Goal: Information Seeking & Learning: Check status

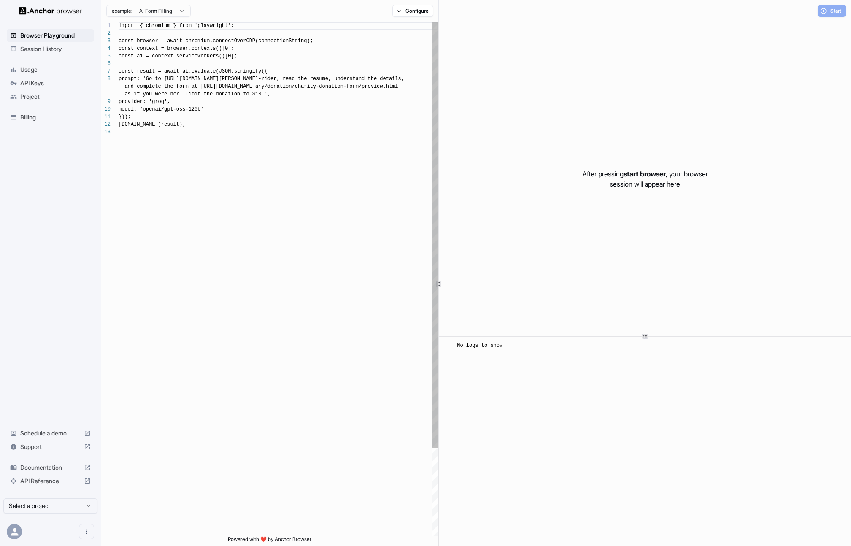
scroll to position [61, 0]
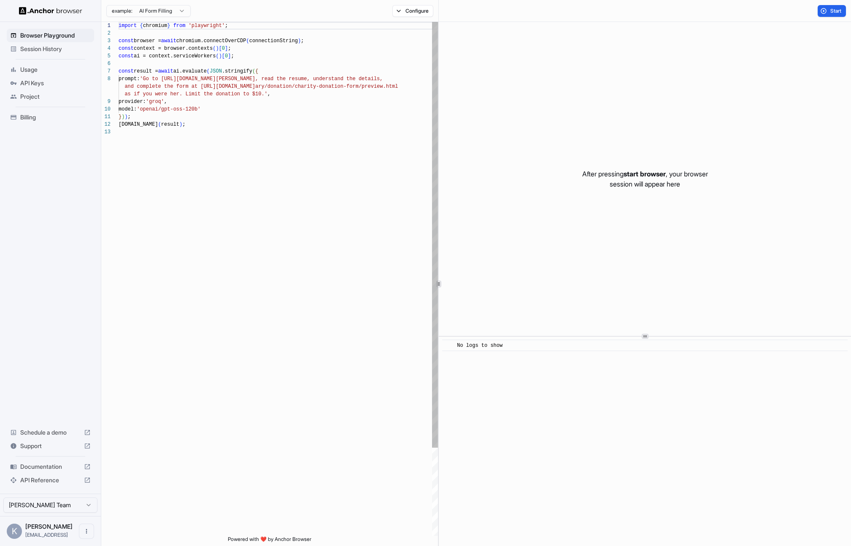
scroll to position [61, 0]
click at [43, 49] on span "Session History" at bounding box center [55, 49] width 70 height 8
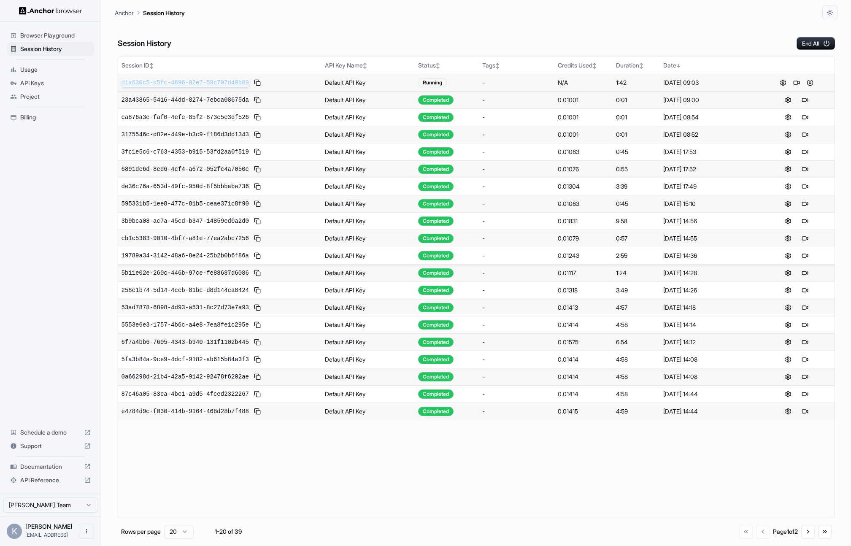
click at [159, 81] on span "d1a630c5-d5fc-4896-82e7-59c707d40b89" at bounding box center [184, 82] width 127 height 8
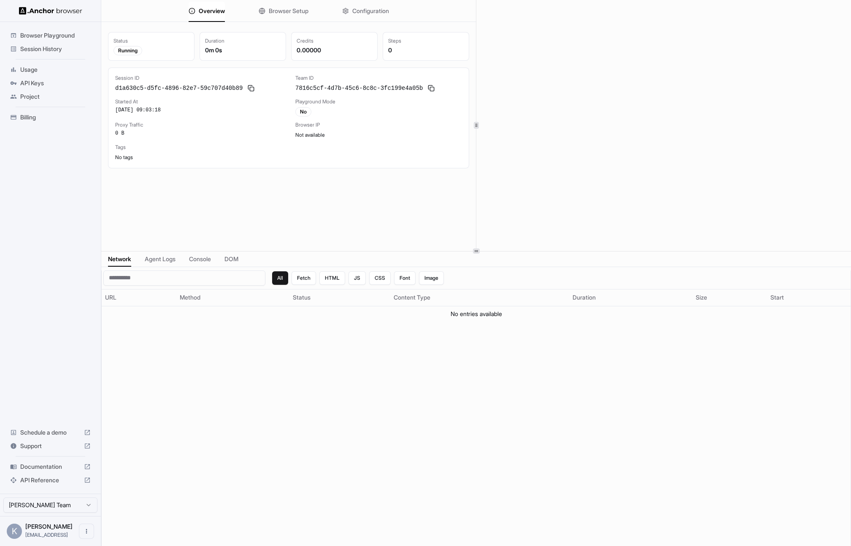
click at [54, 48] on span "Session History" at bounding box center [55, 49] width 70 height 8
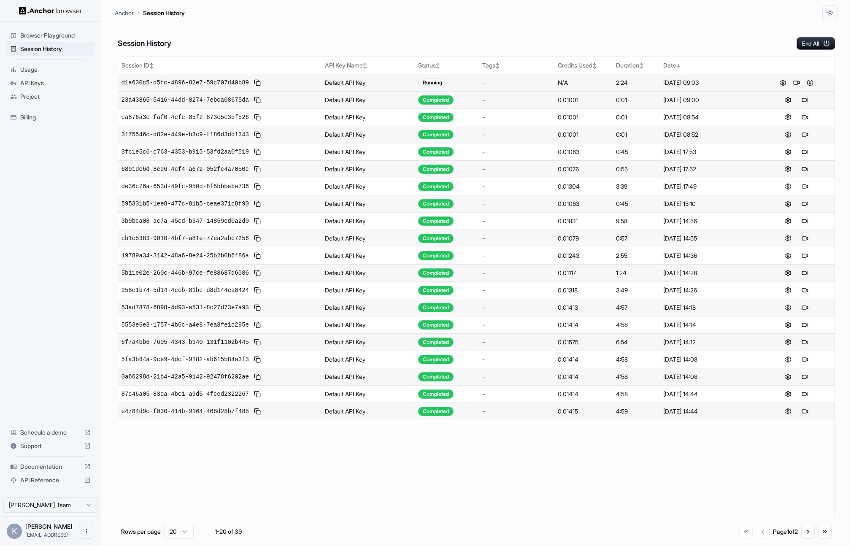
click at [810, 82] on button at bounding box center [810, 83] width 10 height 10
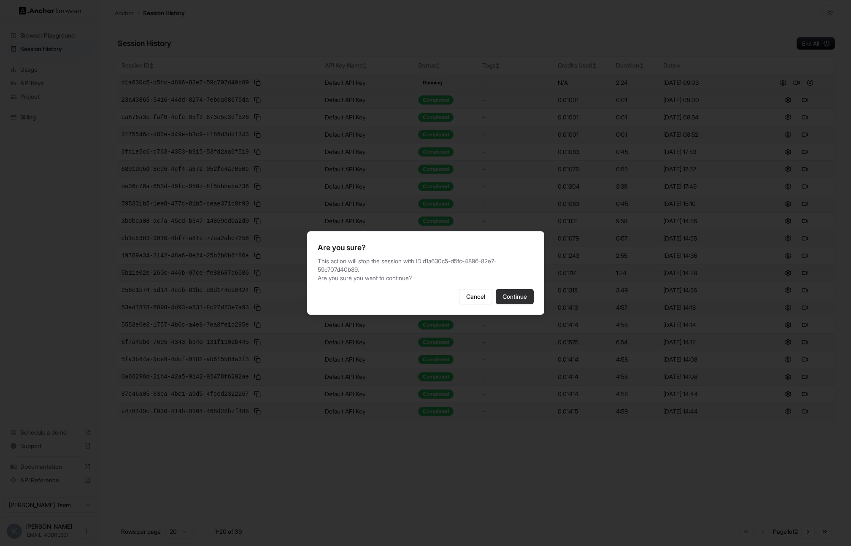
click at [516, 295] on button "Continue" at bounding box center [515, 296] width 38 height 15
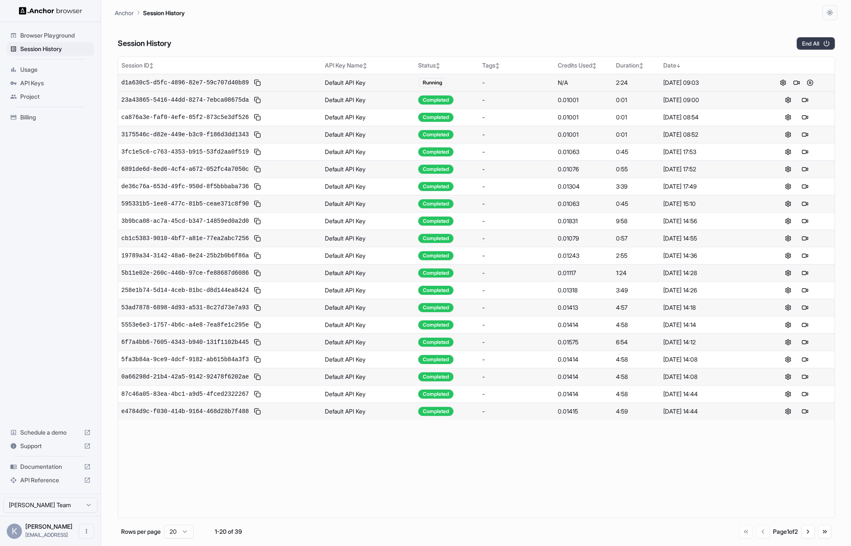
click at [813, 45] on button "End All" at bounding box center [815, 43] width 38 height 13
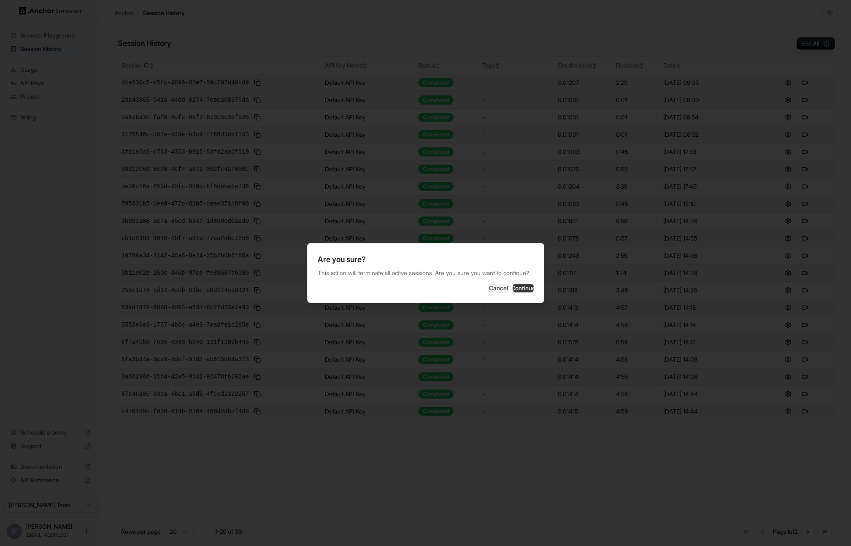
click at [525, 292] on button "Continue" at bounding box center [522, 288] width 21 height 8
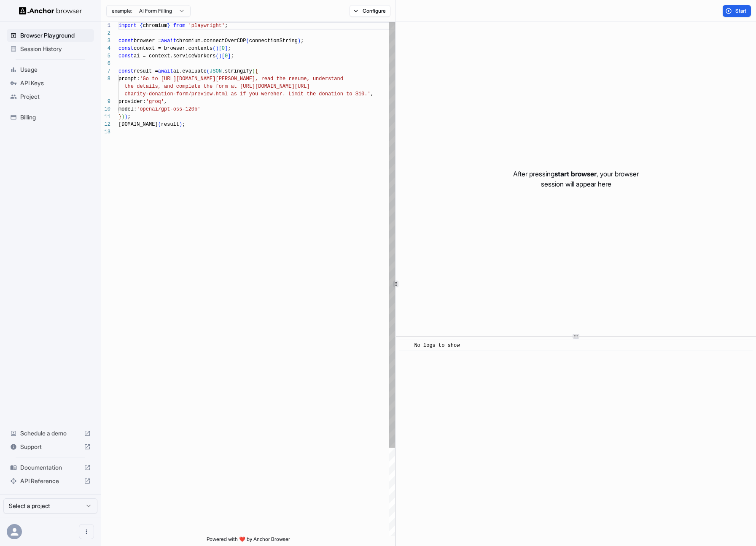
scroll to position [61, 0]
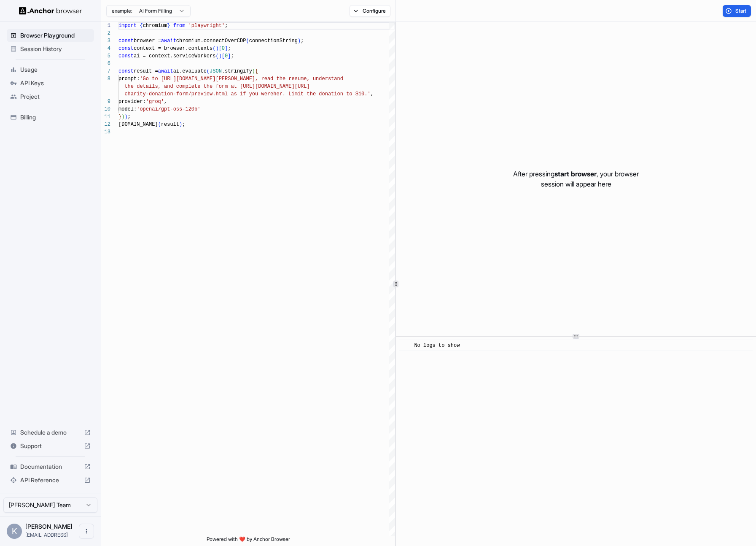
click at [36, 49] on span "Session History" at bounding box center [55, 49] width 70 height 8
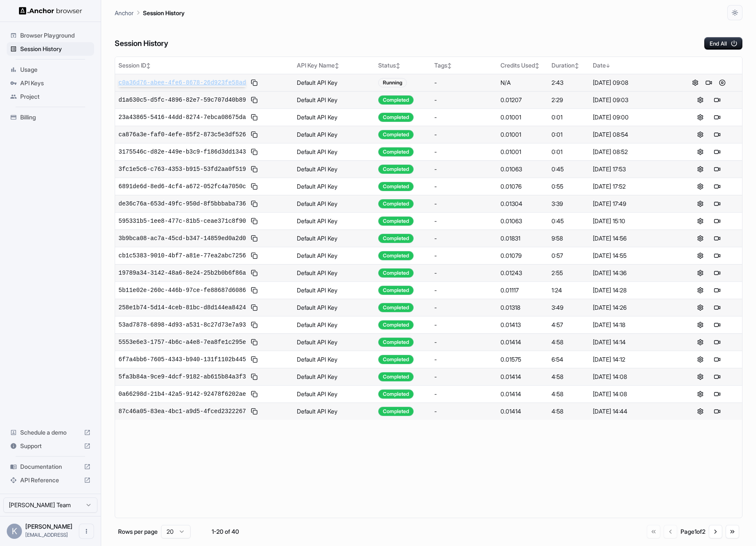
click at [210, 83] on span "c0a36d76-abee-4fe6-8678-26d923fe58ad" at bounding box center [182, 82] width 127 height 8
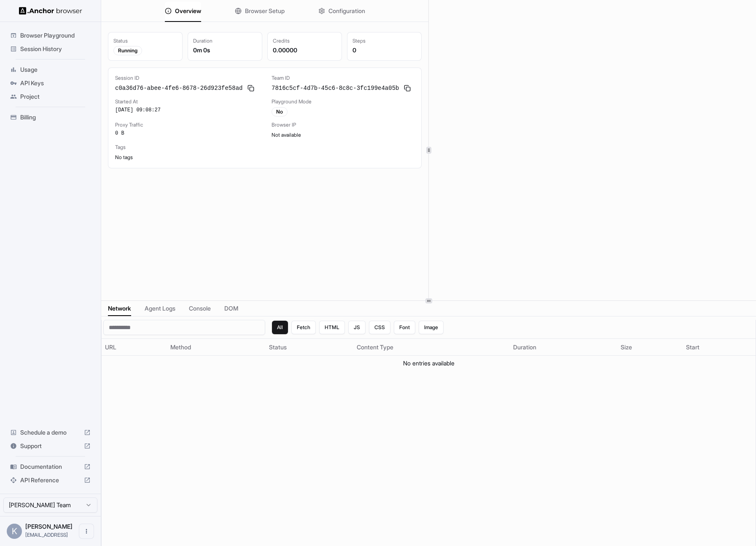
click at [429, 300] on icon at bounding box center [429, 301] width 4 height 4
click at [46, 49] on span "Session History" at bounding box center [55, 49] width 70 height 8
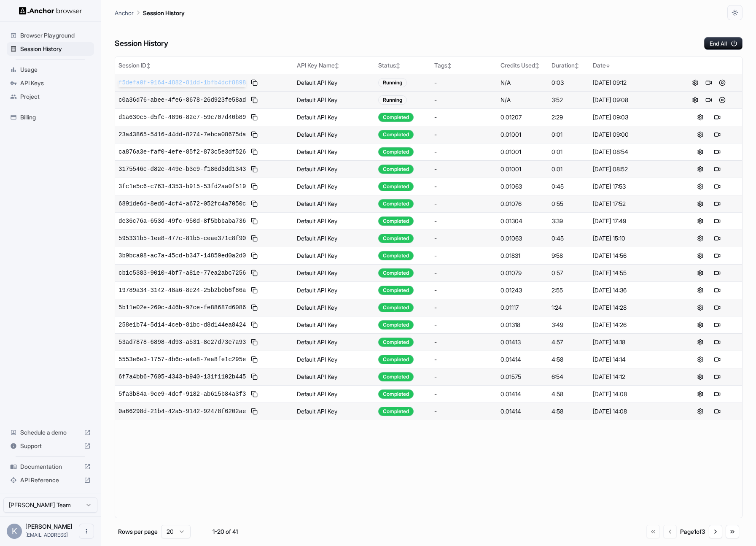
click at [167, 78] on span "f5defa0f-9164-4882-81dd-1bfb4dcf8898" at bounding box center [182, 82] width 127 height 8
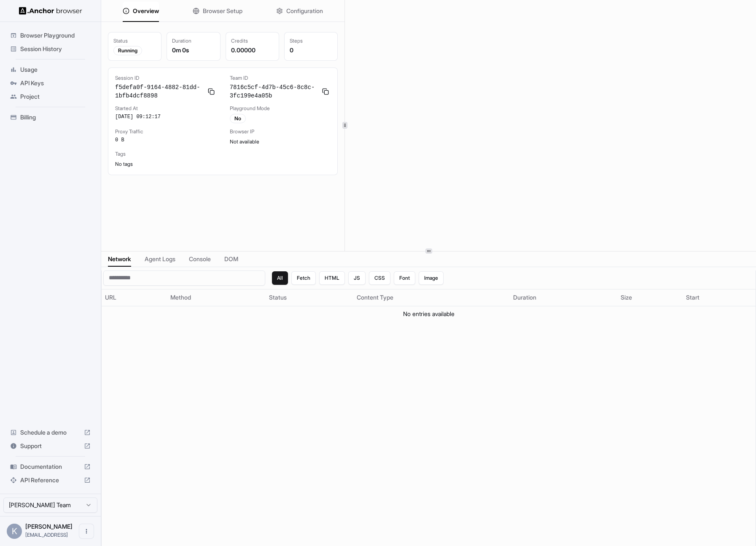
click at [345, 129] on div at bounding box center [345, 125] width 0 height 251
click at [54, 48] on span "Session History" at bounding box center [55, 49] width 70 height 8
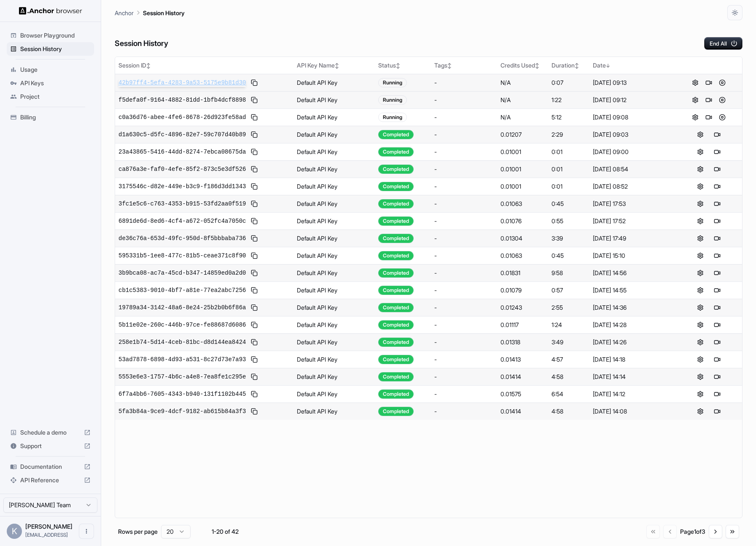
click at [206, 84] on span "42b97ff4-5efa-4283-9a53-5175e9b81d30" at bounding box center [182, 82] width 127 height 8
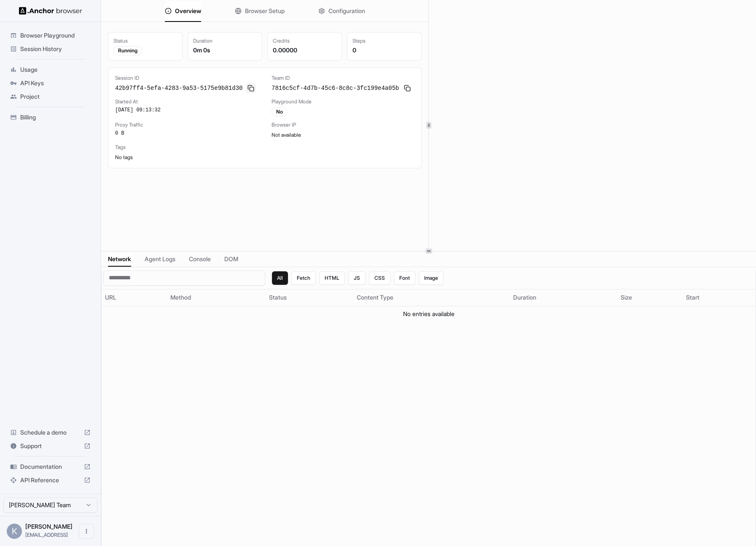
click at [251, 88] on button at bounding box center [251, 88] width 10 height 10
click at [39, 47] on span "Session History" at bounding box center [55, 49] width 70 height 8
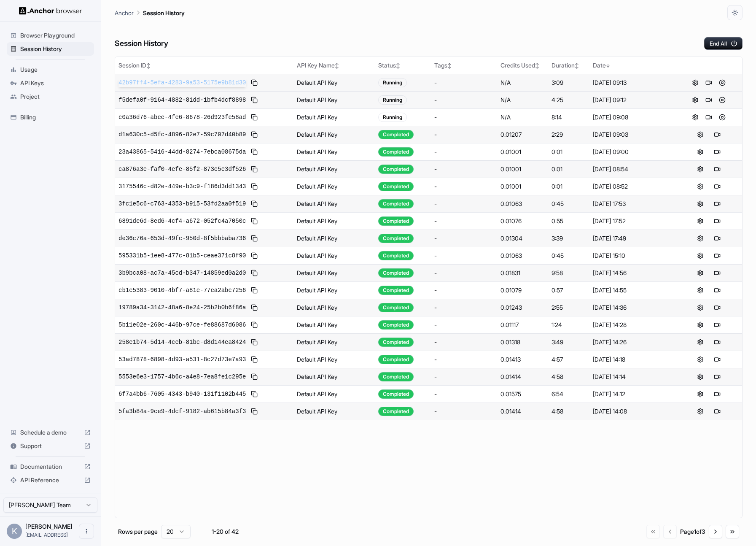
click at [147, 83] on span "42b97ff4-5efa-4283-9a53-5175e9b81d30" at bounding box center [182, 82] width 127 height 8
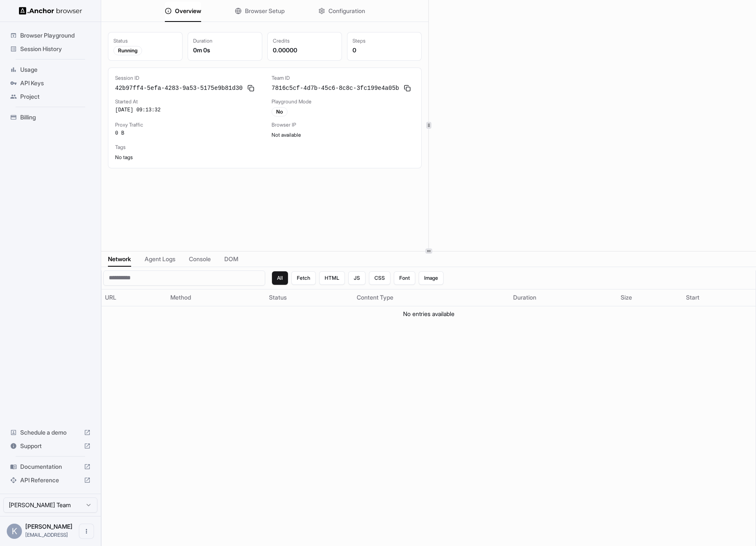
click at [167, 253] on div "Overview Browser Setup Configuration Status Running Duration 0m 0s Credits 0.00…" at bounding box center [428, 273] width 655 height 546
click at [168, 259] on span "Agent Logs" at bounding box center [160, 259] width 31 height 8
click at [202, 259] on span "Console" at bounding box center [200, 259] width 22 height 8
click at [234, 259] on span "DOM" at bounding box center [231, 259] width 14 height 8
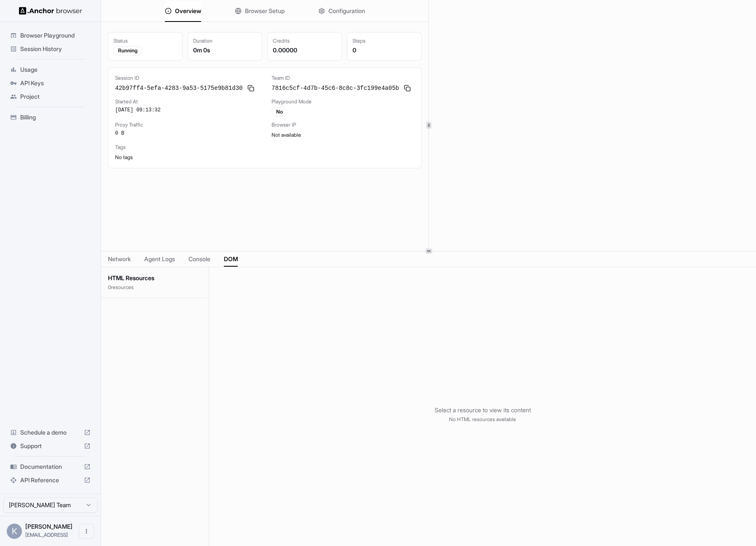
click at [186, 259] on div "Network Agent Logs Console DOM" at bounding box center [428, 259] width 655 height 16
click at [170, 259] on span "Agent Logs" at bounding box center [159, 259] width 31 height 8
click at [205, 259] on span "Console" at bounding box center [200, 259] width 22 height 8
click at [47, 39] on span "Browser Playground" at bounding box center [55, 35] width 70 height 8
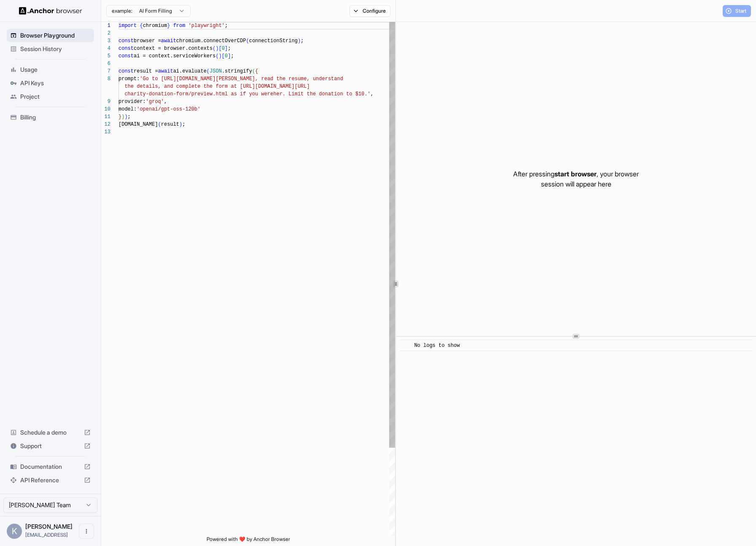
scroll to position [61, 0]
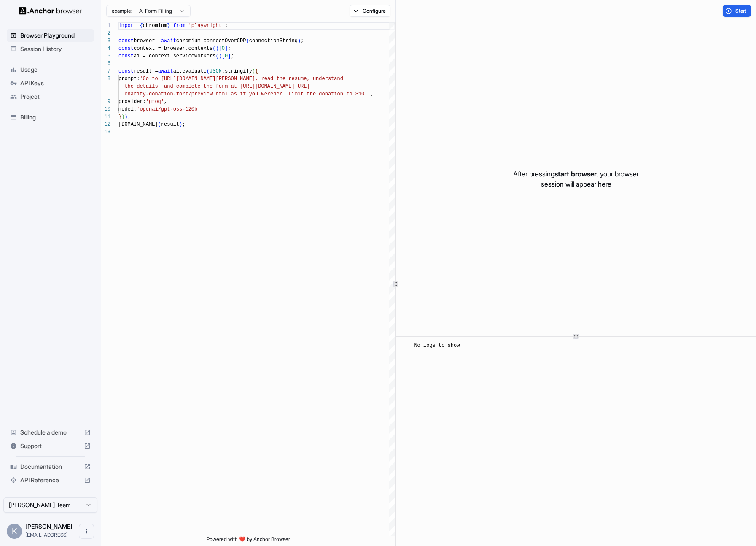
click at [48, 47] on span "Session History" at bounding box center [55, 49] width 70 height 8
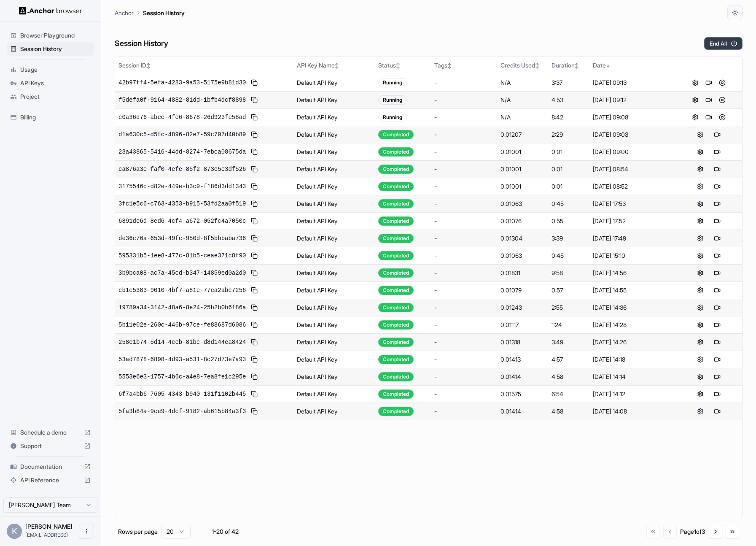
click at [707, 43] on button "End All" at bounding box center [723, 43] width 38 height 13
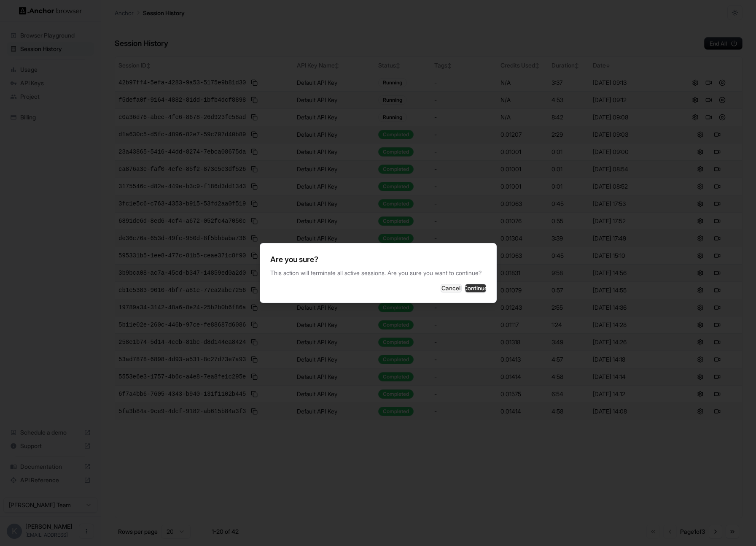
click at [483, 290] on button "Continue" at bounding box center [475, 288] width 21 height 8
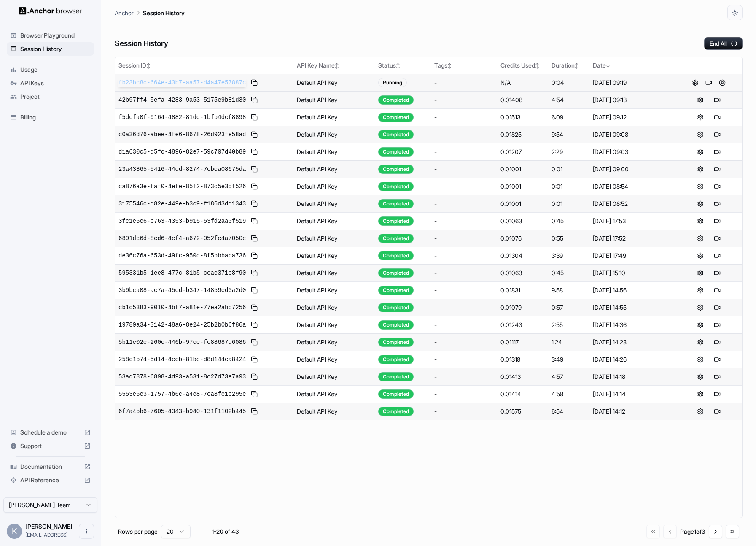
click at [142, 82] on span "fb23bc8c-664e-43b7-aa57-d4a47e57887c" at bounding box center [182, 82] width 127 height 8
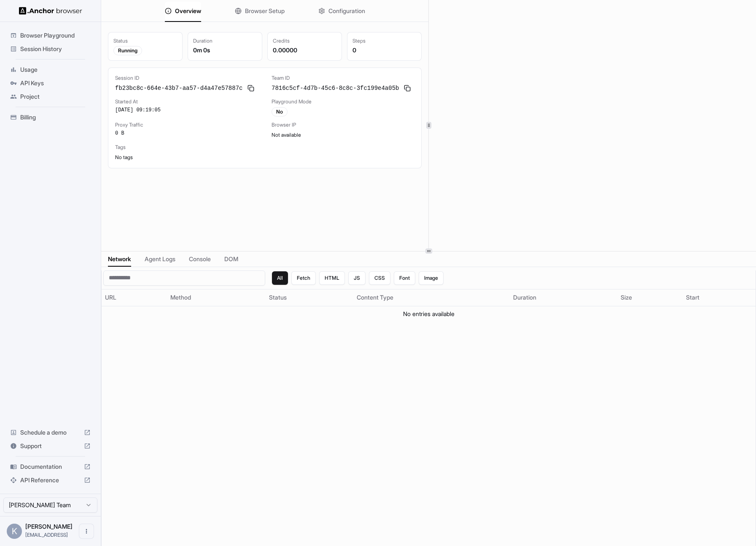
click at [51, 48] on span "Session History" at bounding box center [55, 49] width 70 height 8
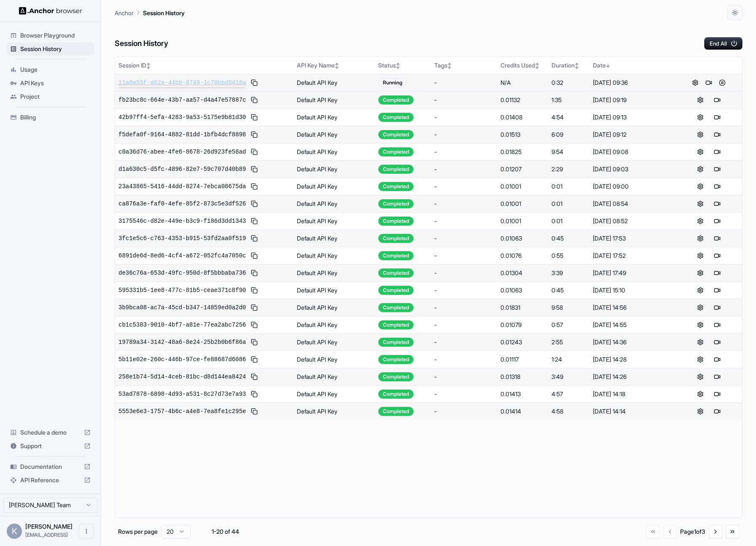
click at [187, 81] on span "11a8a55f-d82a-44bb-8749-1c70bbd8418a" at bounding box center [182, 82] width 127 height 8
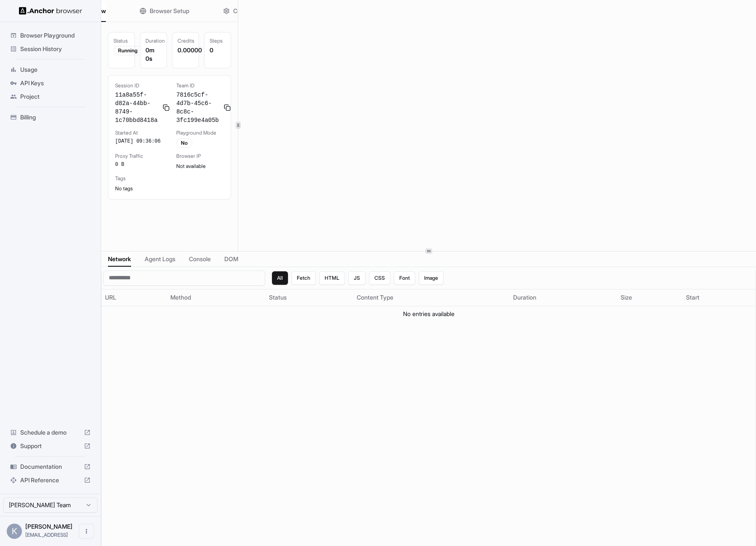
click at [239, 119] on div "Overview Browser Setup Configuration Status Running Duration 0m 0s Credits 0.00…" at bounding box center [428, 125] width 655 height 251
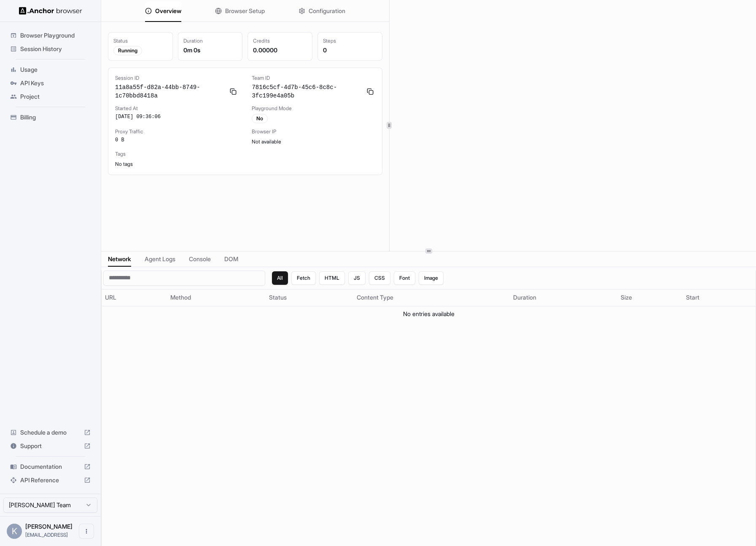
click at [390, 131] on div at bounding box center [389, 125] width 0 height 251
click at [51, 46] on span "Session History" at bounding box center [55, 49] width 70 height 8
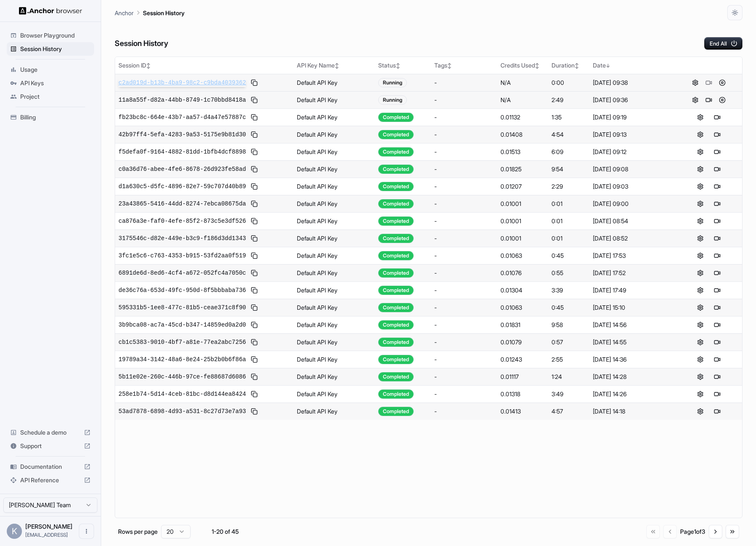
click at [222, 83] on span "c2ad019d-b13b-4ba9-98c2-c9bda4039362" at bounding box center [182, 82] width 127 height 8
click at [212, 99] on span "11a8a55f-d82a-44bb-8749-1c70bbd8418a" at bounding box center [182, 100] width 127 height 8
click at [718, 46] on button "End All" at bounding box center [723, 43] width 38 height 13
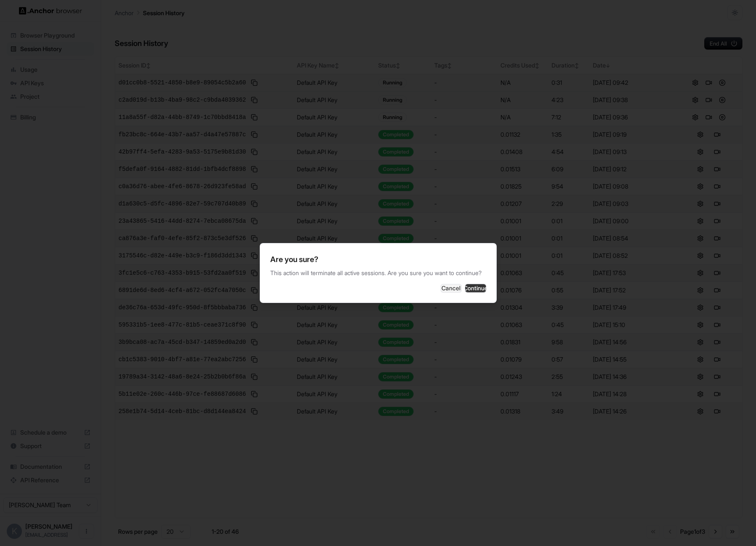
click at [465, 292] on button "Continue" at bounding box center [475, 288] width 21 height 8
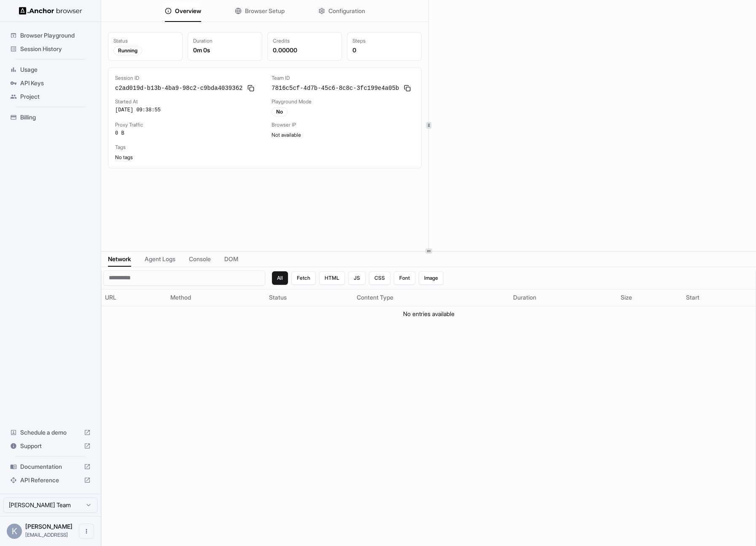
click at [53, 37] on span "Browser Playground" at bounding box center [55, 35] width 70 height 8
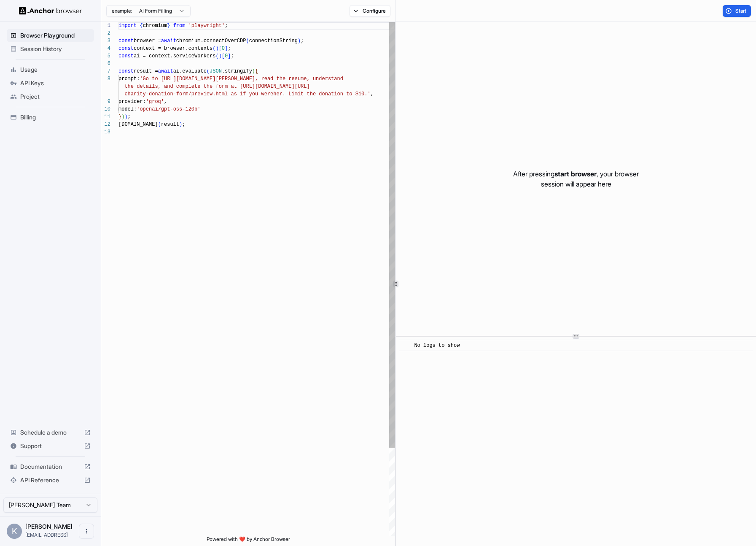
scroll to position [61, 0]
click at [52, 51] on span "Session History" at bounding box center [55, 49] width 70 height 8
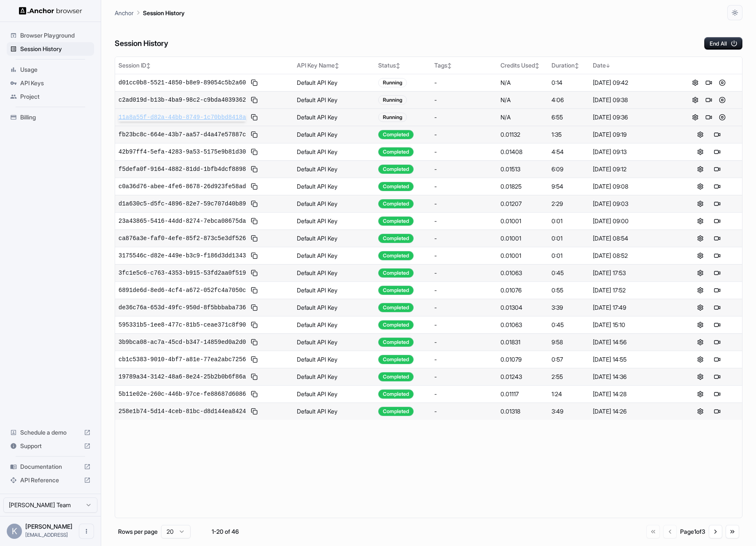
click at [192, 118] on span "11a8a55f-d82a-44bb-8749-1c70bbd8418a" at bounding box center [182, 117] width 127 height 8
click at [205, 98] on span "c2ad019d-b13b-4ba9-98c2-c9bda4039362" at bounding box center [182, 100] width 127 height 8
click at [162, 83] on span "be70d851-1c5c-41d7-a5f0-987dcc8e9070" at bounding box center [182, 82] width 127 height 8
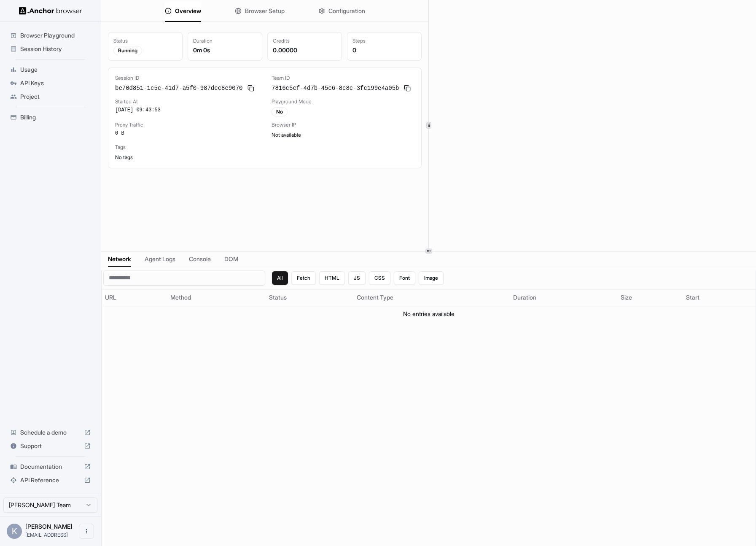
click at [63, 48] on span "Session History" at bounding box center [55, 49] width 70 height 8
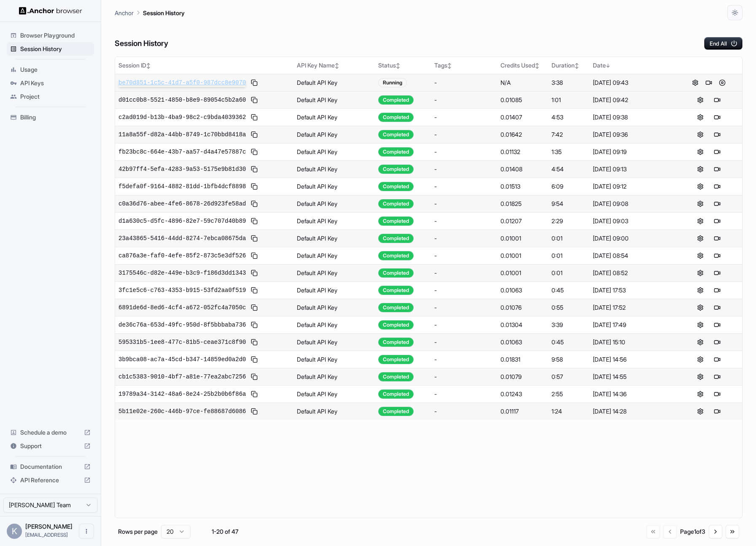
click at [179, 84] on span "be70d851-1c5c-41d7-a5f0-987dcc8e9070" at bounding box center [182, 82] width 127 height 8
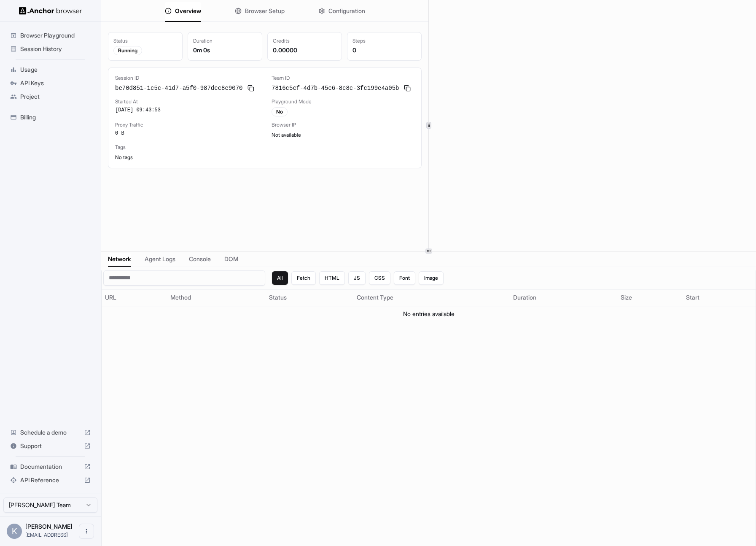
click at [38, 46] on span "Session History" at bounding box center [55, 49] width 70 height 8
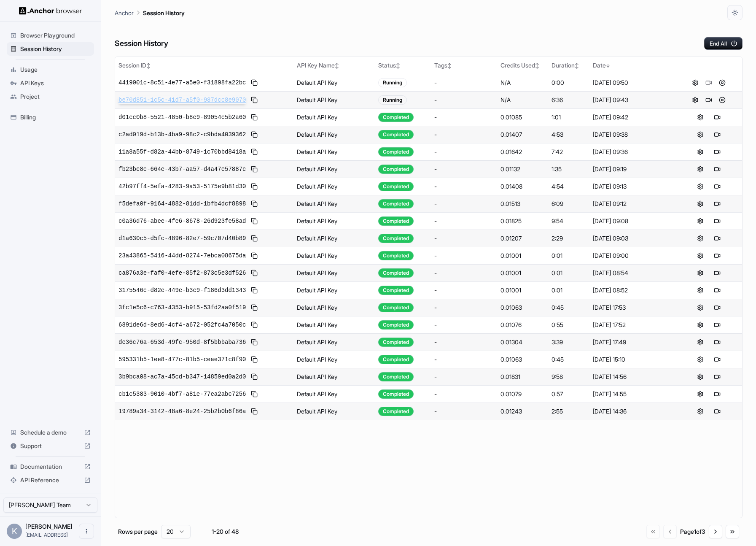
click at [151, 99] on span "be70d851-1c5c-41d7-a5f0-987dcc8e9070" at bounding box center [182, 100] width 127 height 8
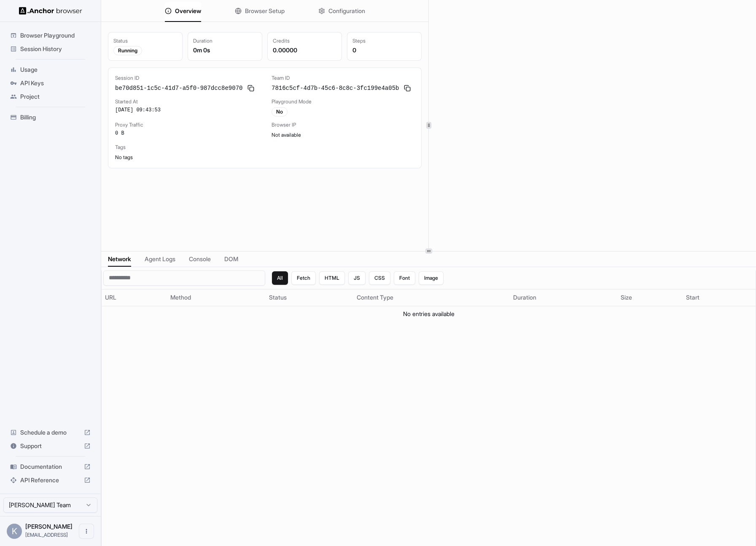
click at [50, 46] on span "Session History" at bounding box center [55, 49] width 70 height 8
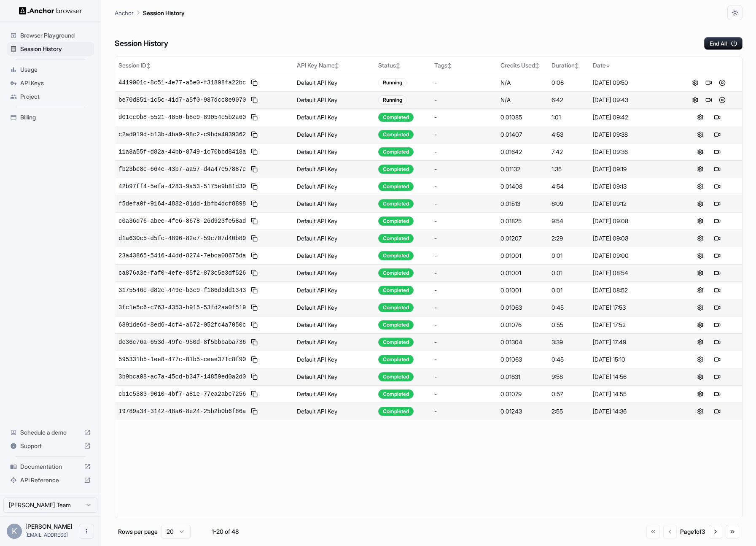
click at [723, 100] on button at bounding box center [722, 100] width 10 height 10
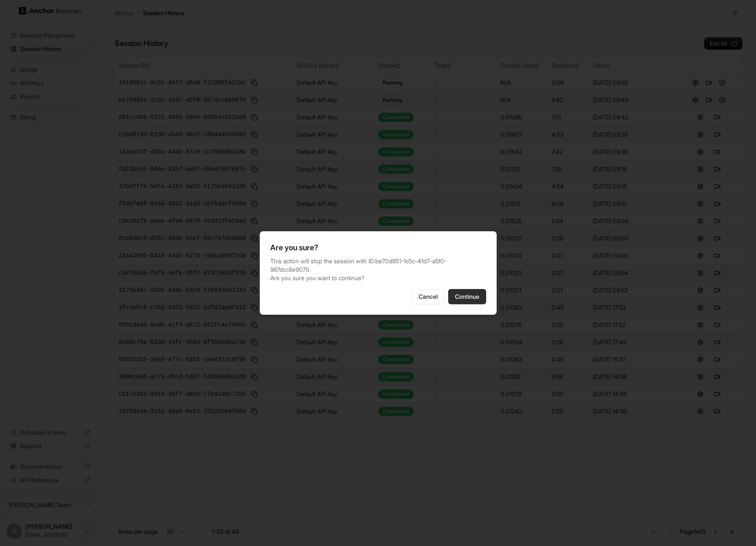
click at [479, 299] on button "Continue" at bounding box center [467, 296] width 38 height 15
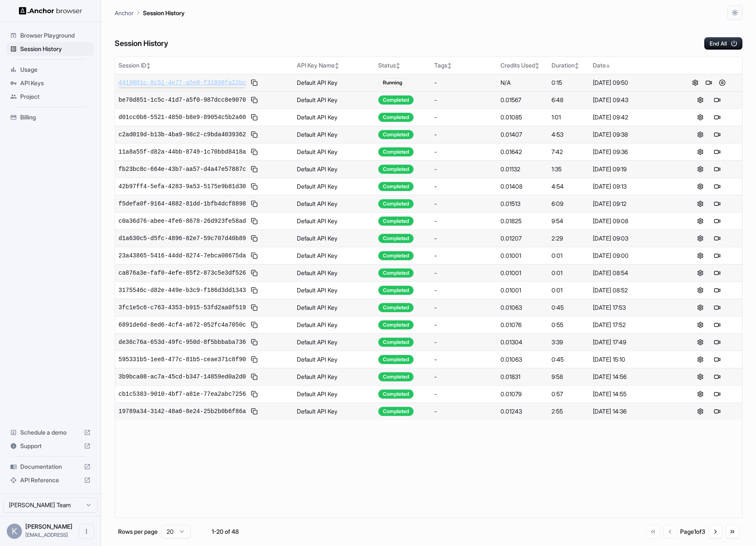
click at [185, 81] on span "4419001c-8c51-4e77-a5e0-f31898fa22bc" at bounding box center [182, 82] width 127 height 8
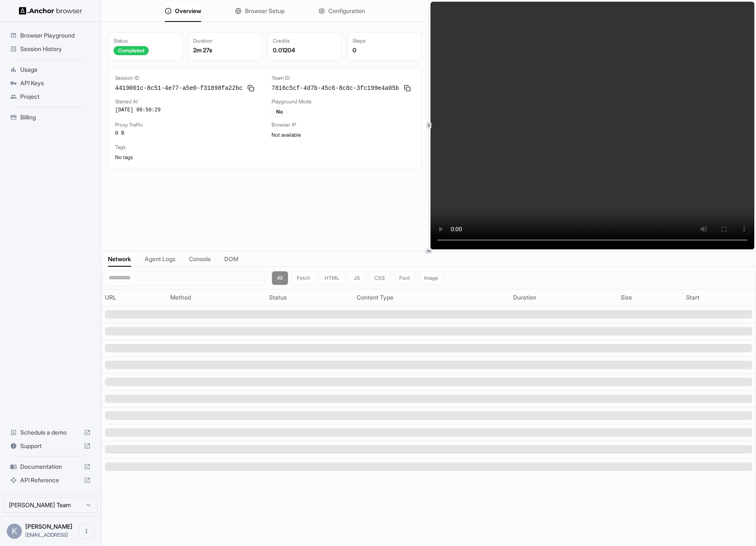
click at [55, 46] on span "Session History" at bounding box center [55, 49] width 70 height 8
